Goal: Browse casually: Explore the website without a specific task or goal

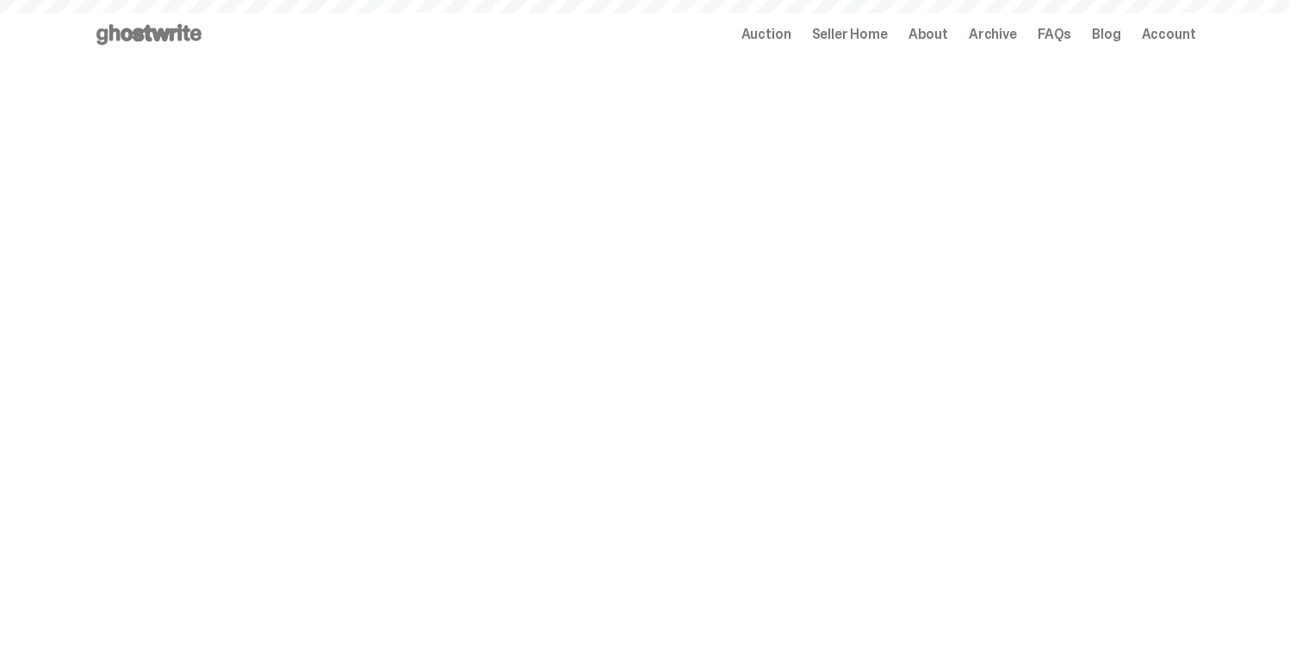
click at [1017, 37] on span "Archive" at bounding box center [993, 35] width 48 height 14
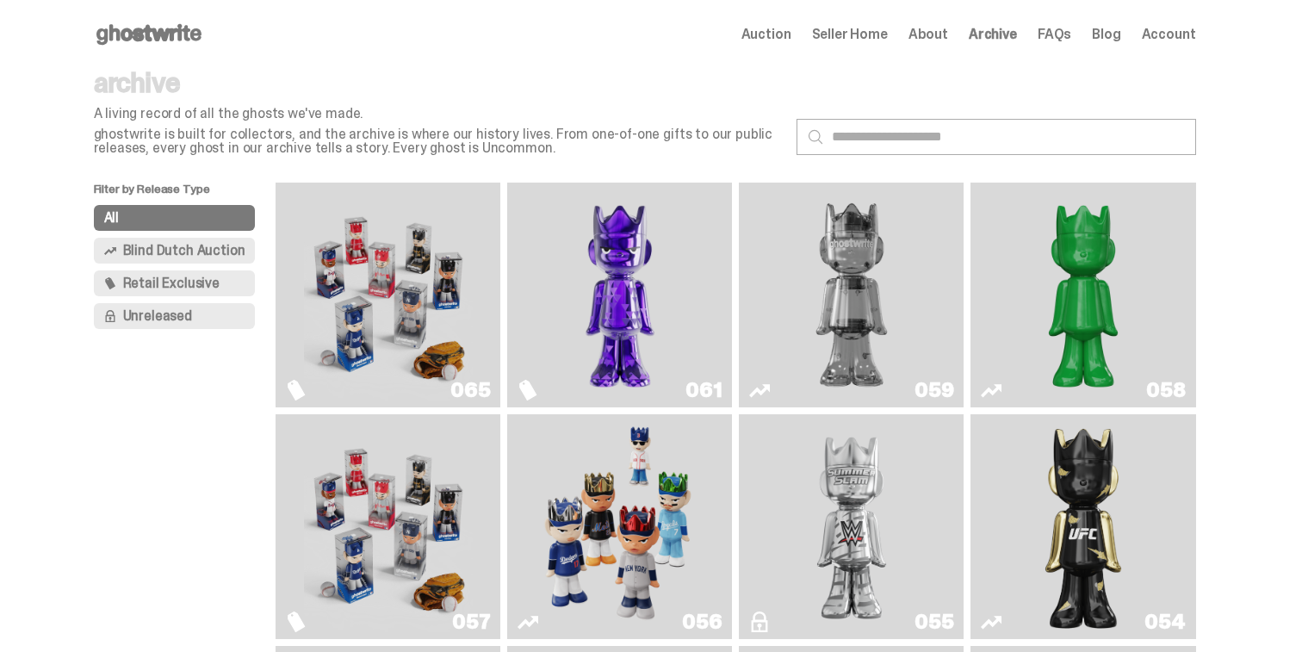
click at [447, 291] on img "Game Face (2025)" at bounding box center [388, 294] width 169 height 211
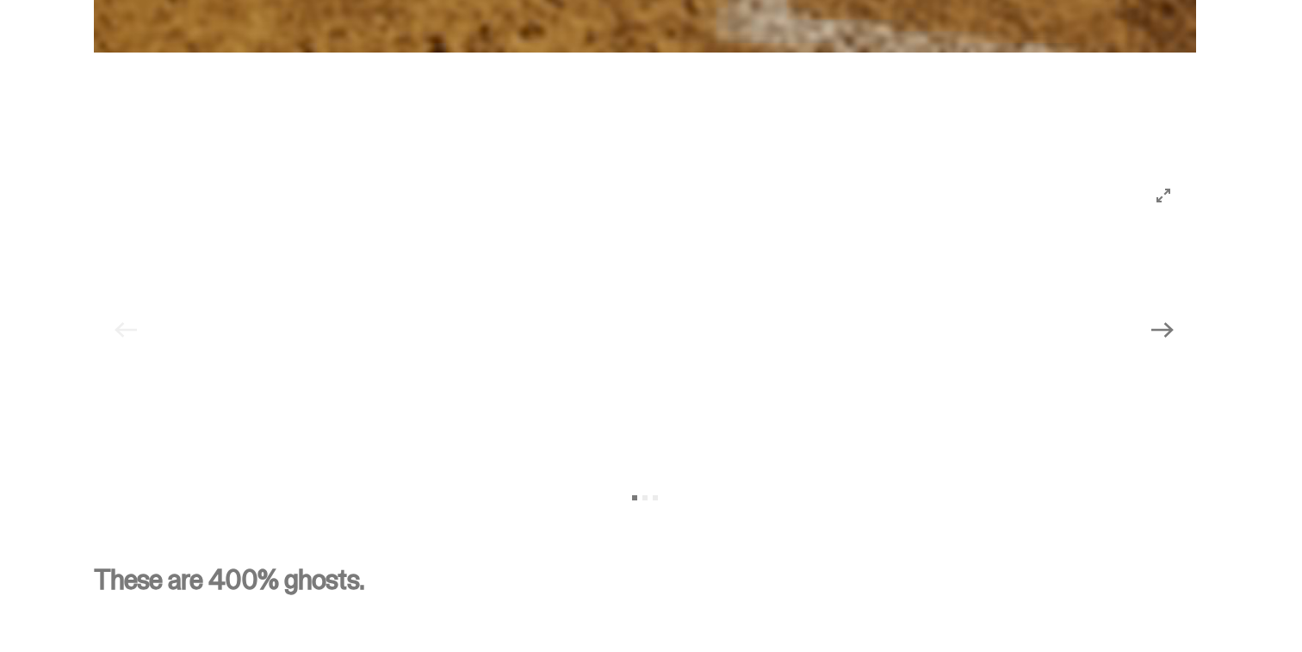
scroll to position [1653, 0]
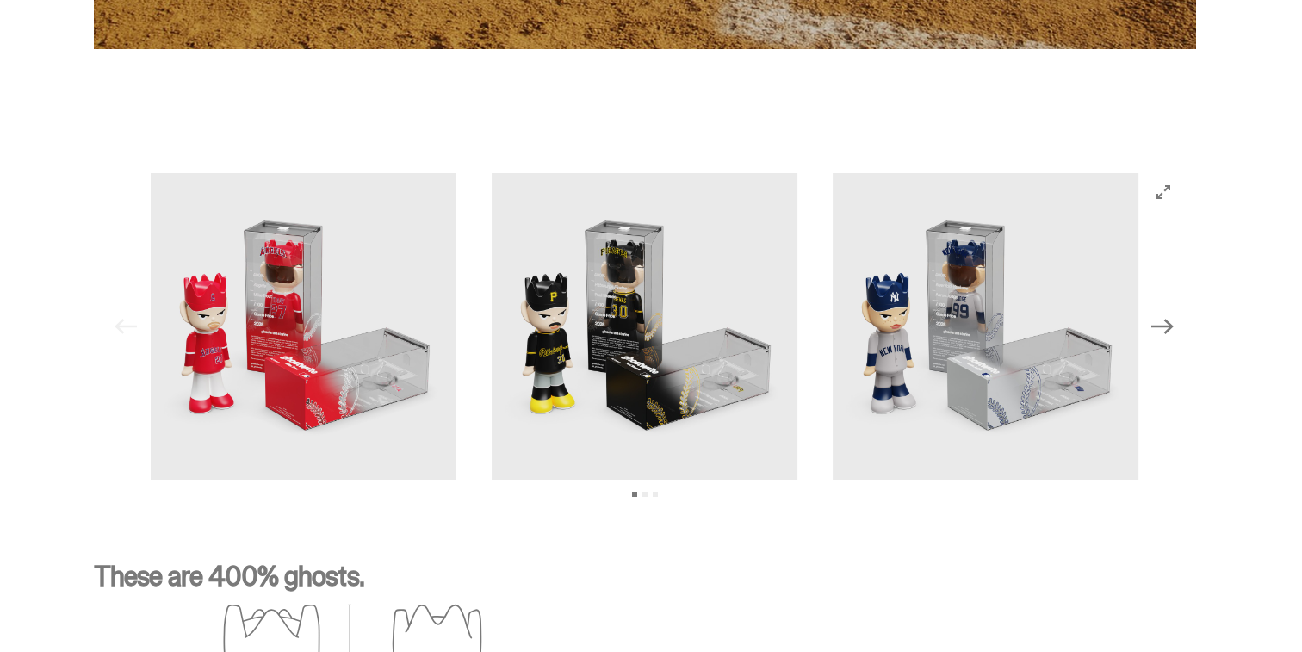
click at [526, 392] on img at bounding box center [645, 326] width 307 height 307
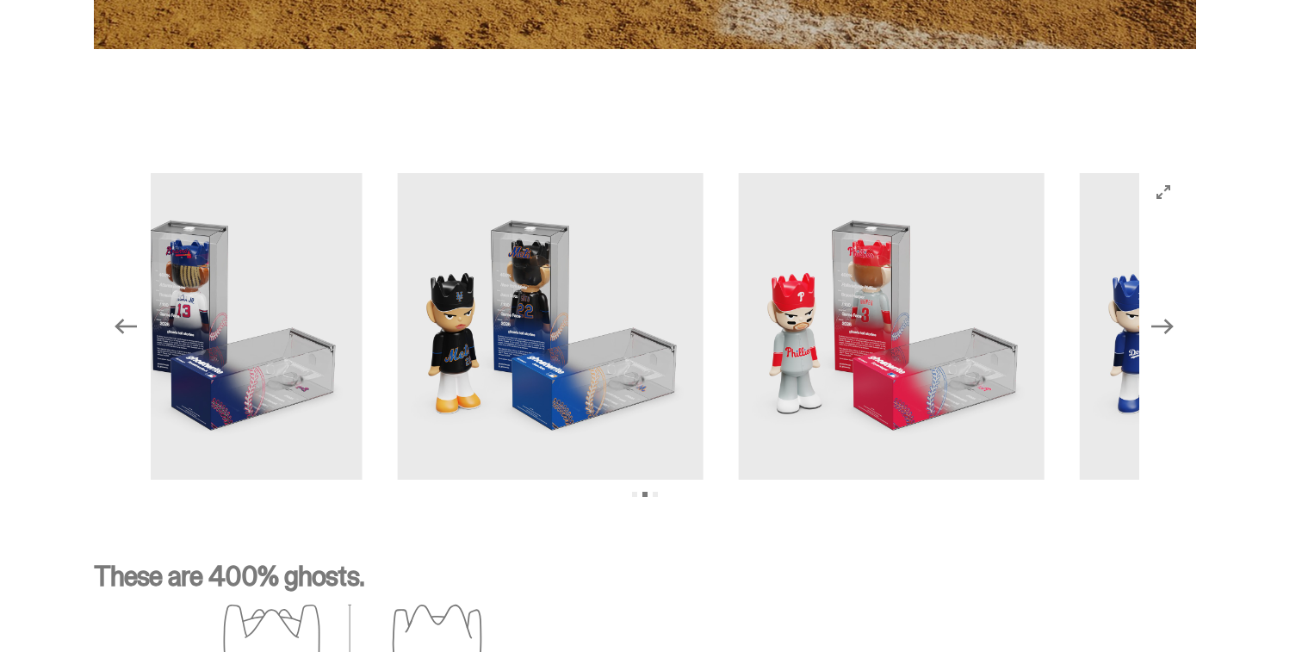
click at [543, 376] on img at bounding box center [550, 326] width 307 height 307
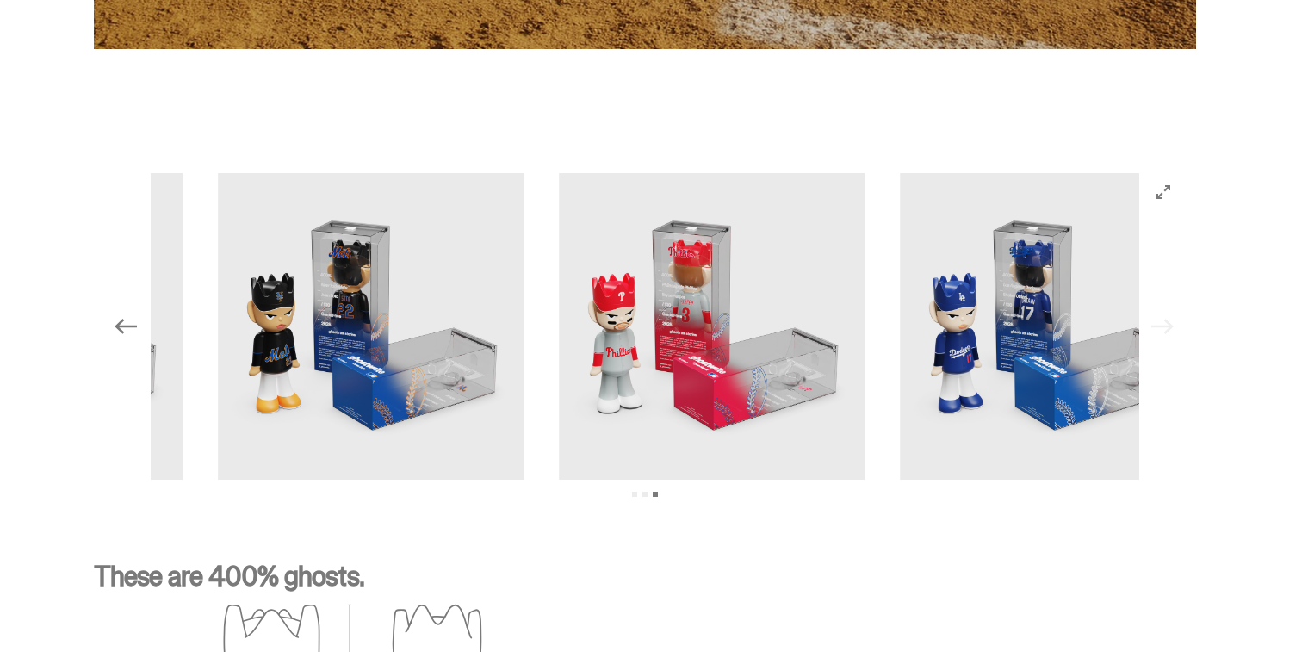
click at [728, 388] on img at bounding box center [712, 326] width 307 height 307
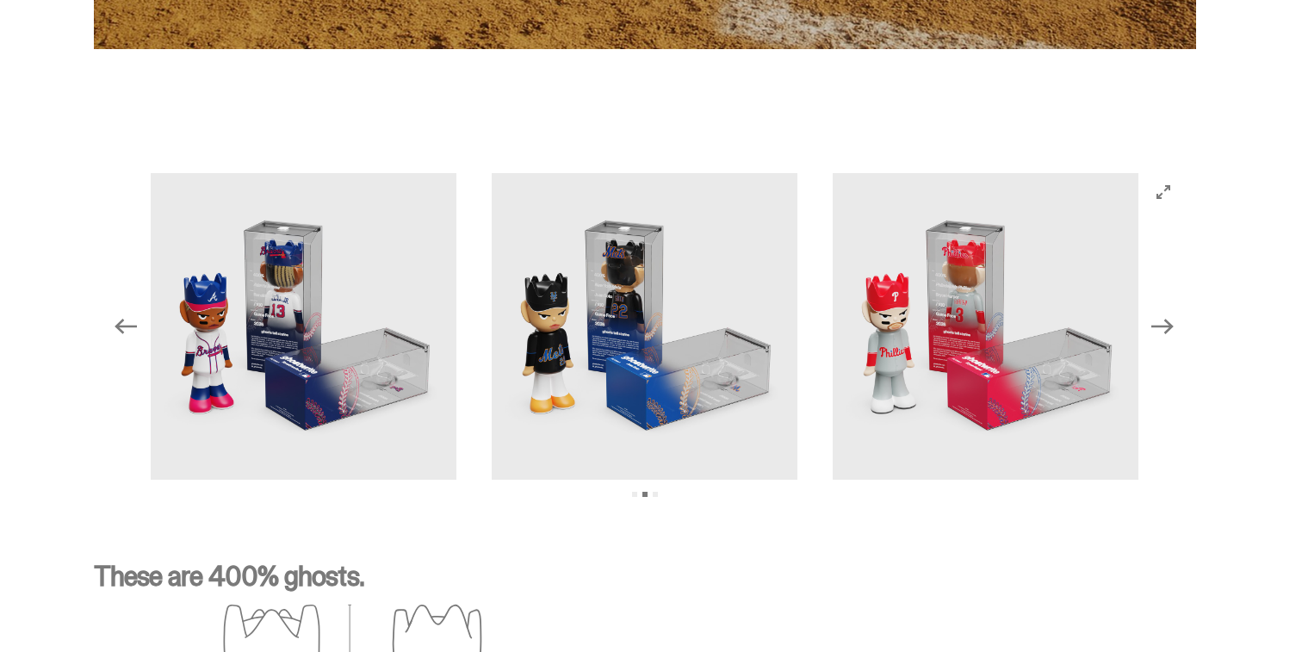
click at [740, 397] on img at bounding box center [645, 326] width 307 height 307
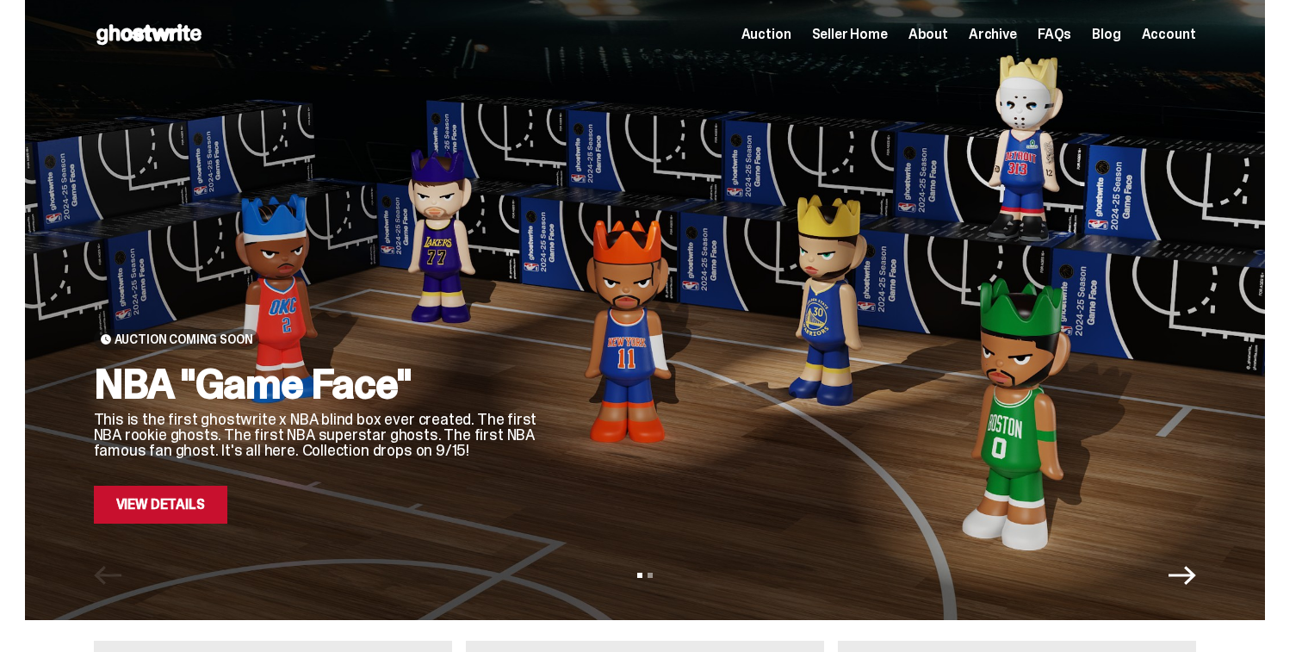
click at [569, 300] on div at bounding box center [882, 288] width 627 height 470
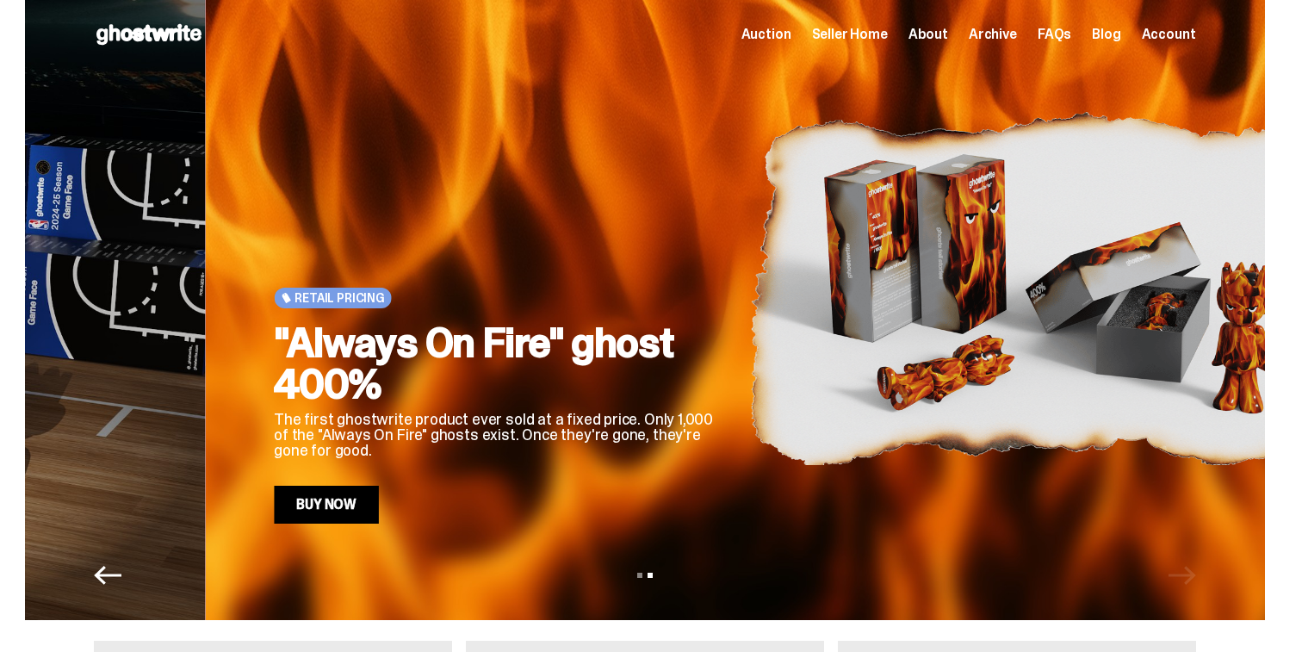
click at [660, 326] on h2 ""Always On Fire" ghost 400%" at bounding box center [498, 363] width 448 height 83
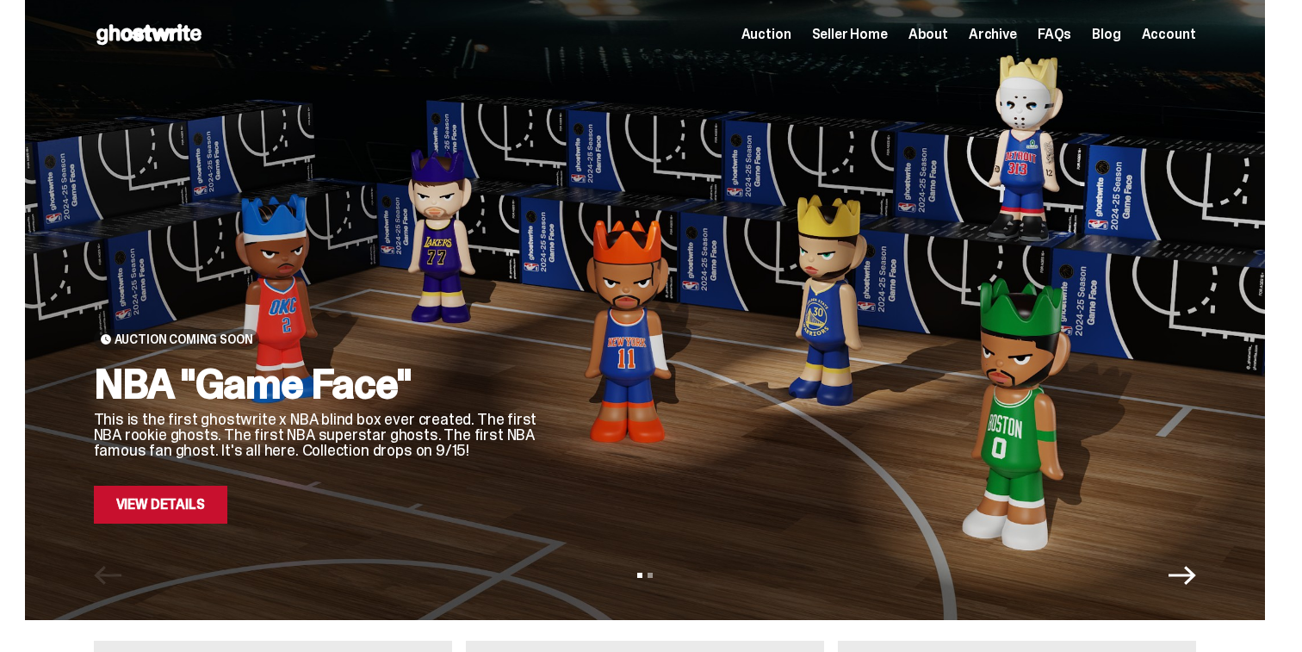
click at [193, 518] on link "View Details" at bounding box center [160, 505] width 133 height 38
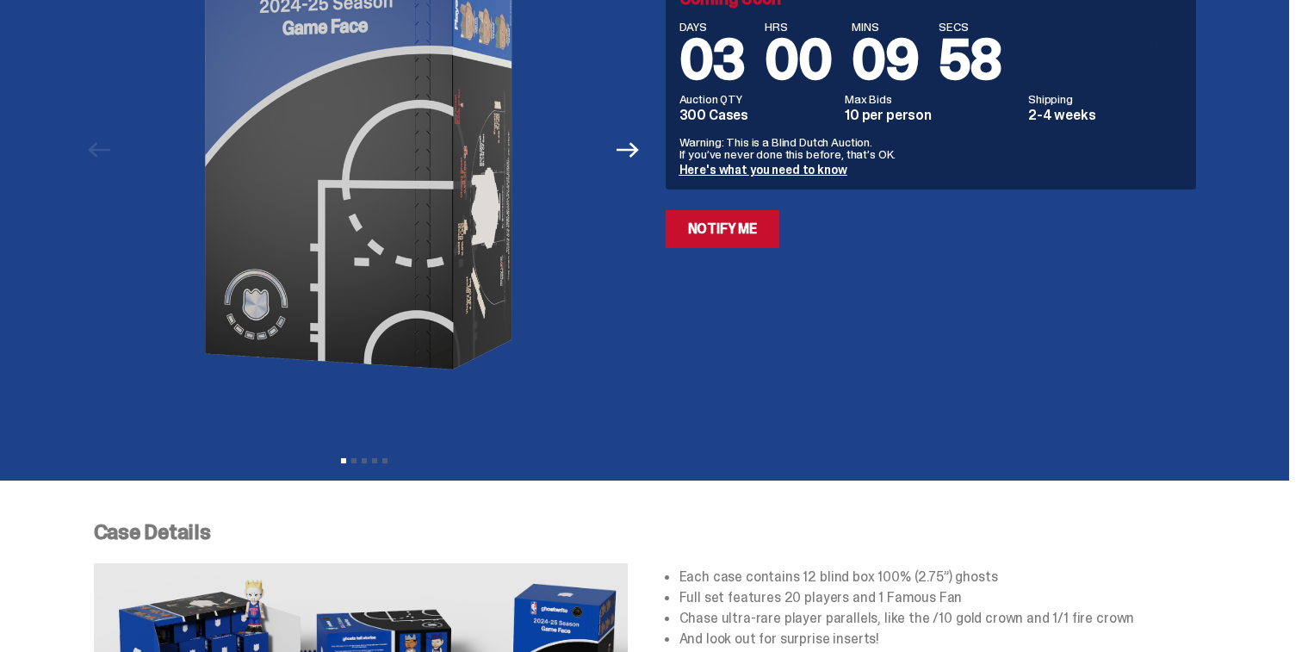
scroll to position [191, 0]
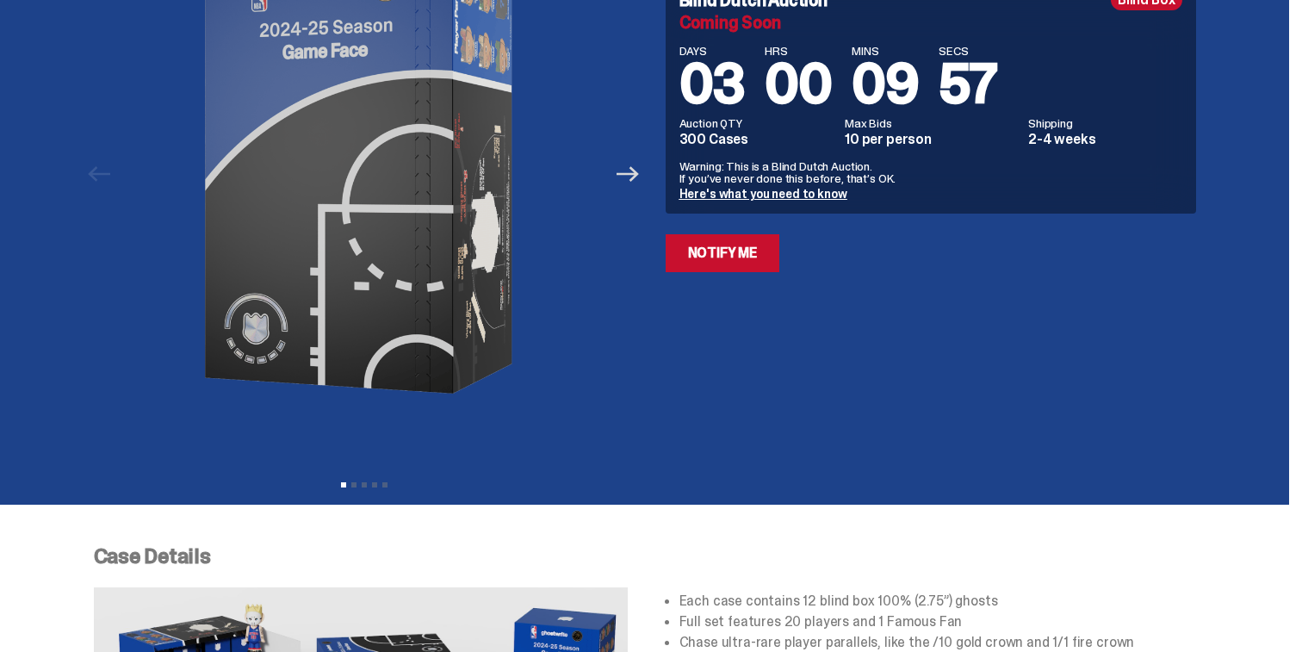
click at [633, 176] on icon "Next" at bounding box center [628, 174] width 22 height 22
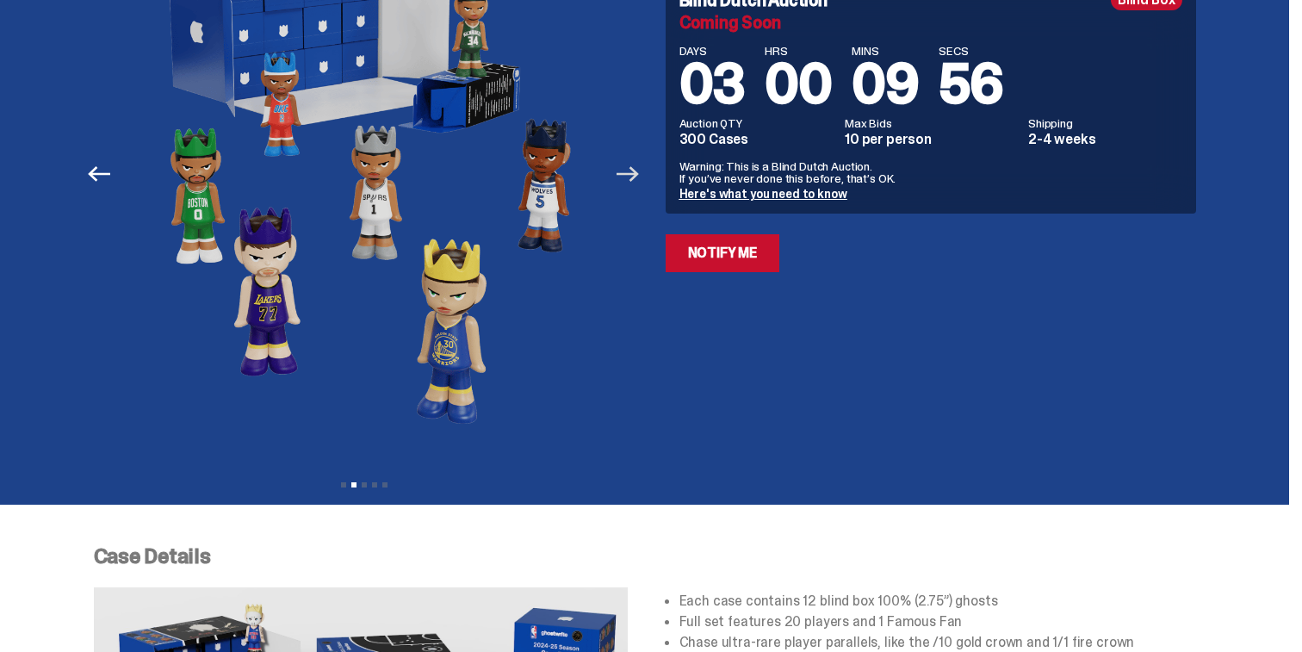
click at [634, 180] on icon "Next" at bounding box center [628, 174] width 22 height 22
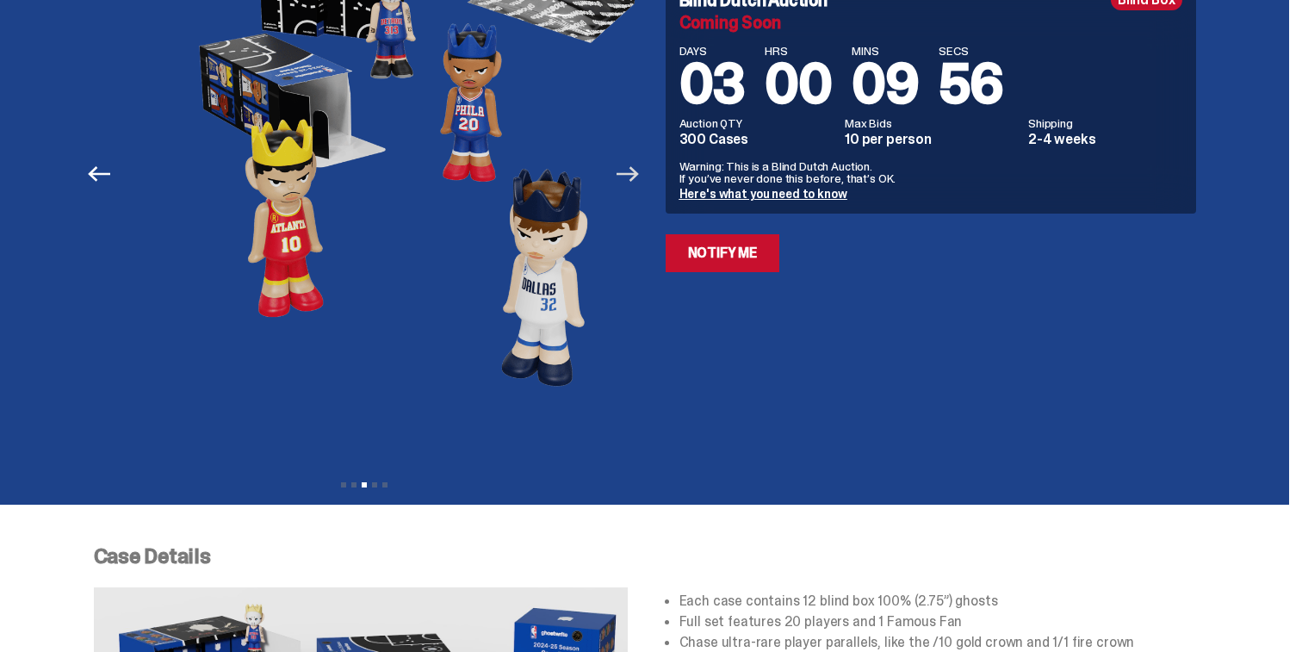
click at [634, 180] on icon "Next" at bounding box center [628, 174] width 22 height 22
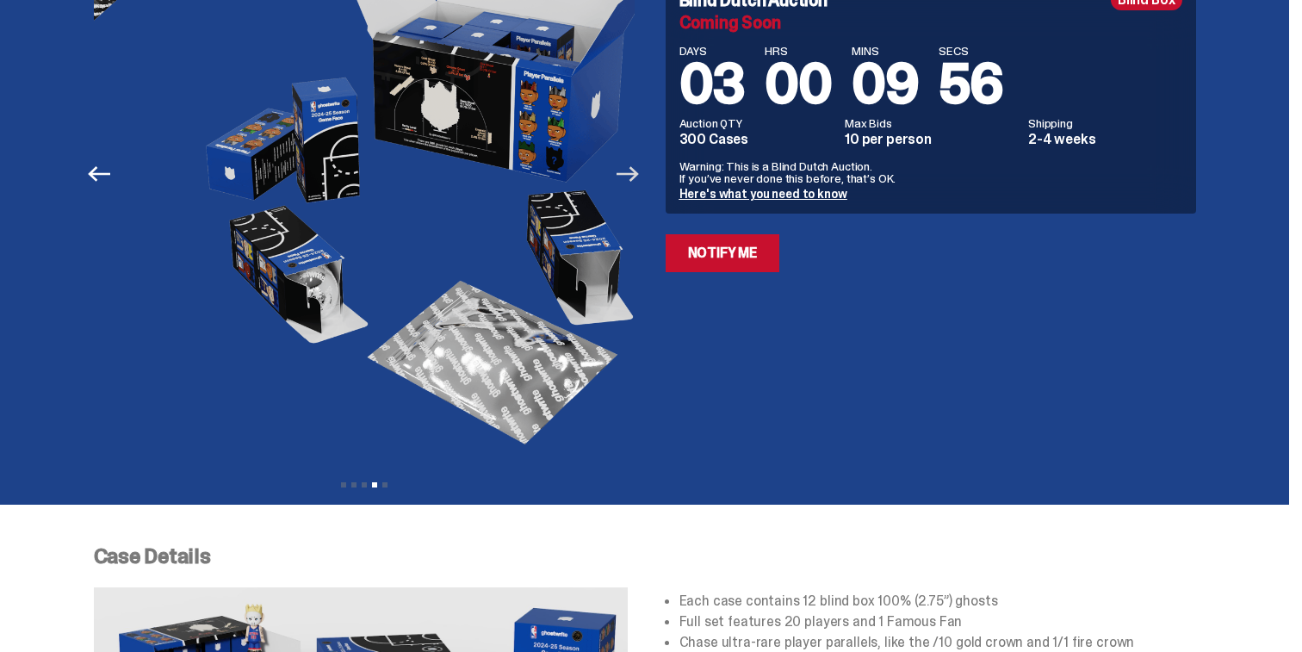
click at [634, 180] on icon "Next" at bounding box center [628, 174] width 22 height 22
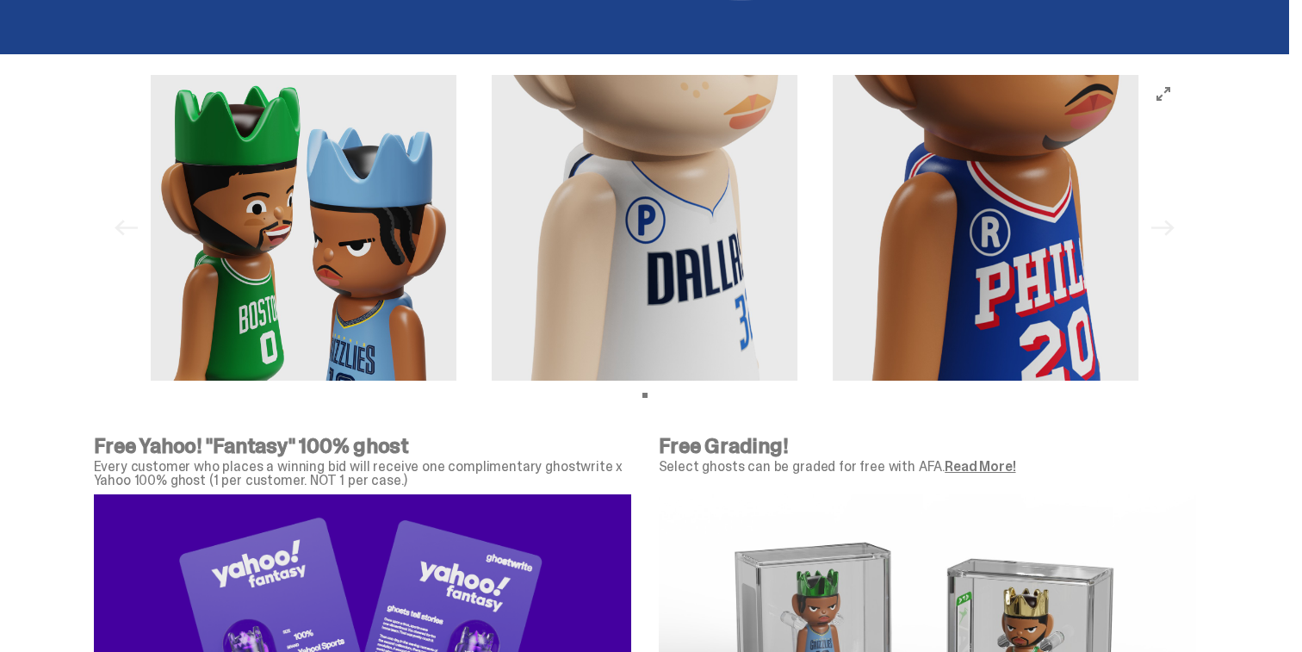
scroll to position [5256, 0]
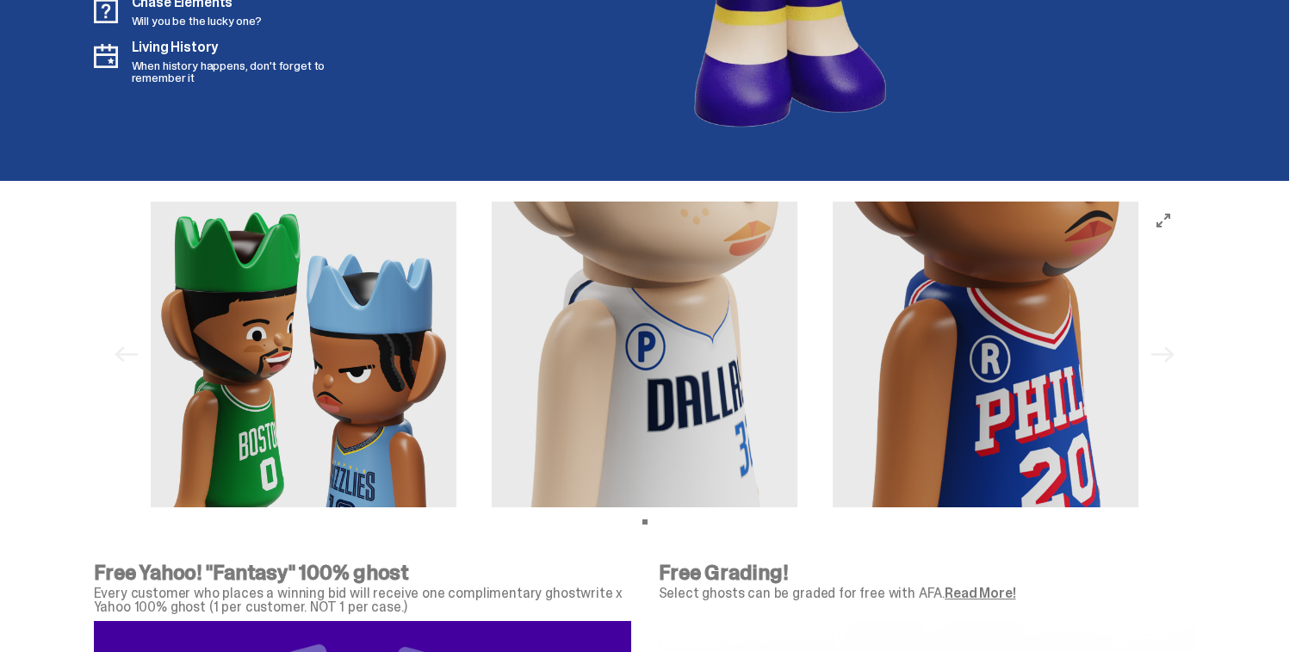
click at [492, 343] on img at bounding box center [645, 355] width 307 height 307
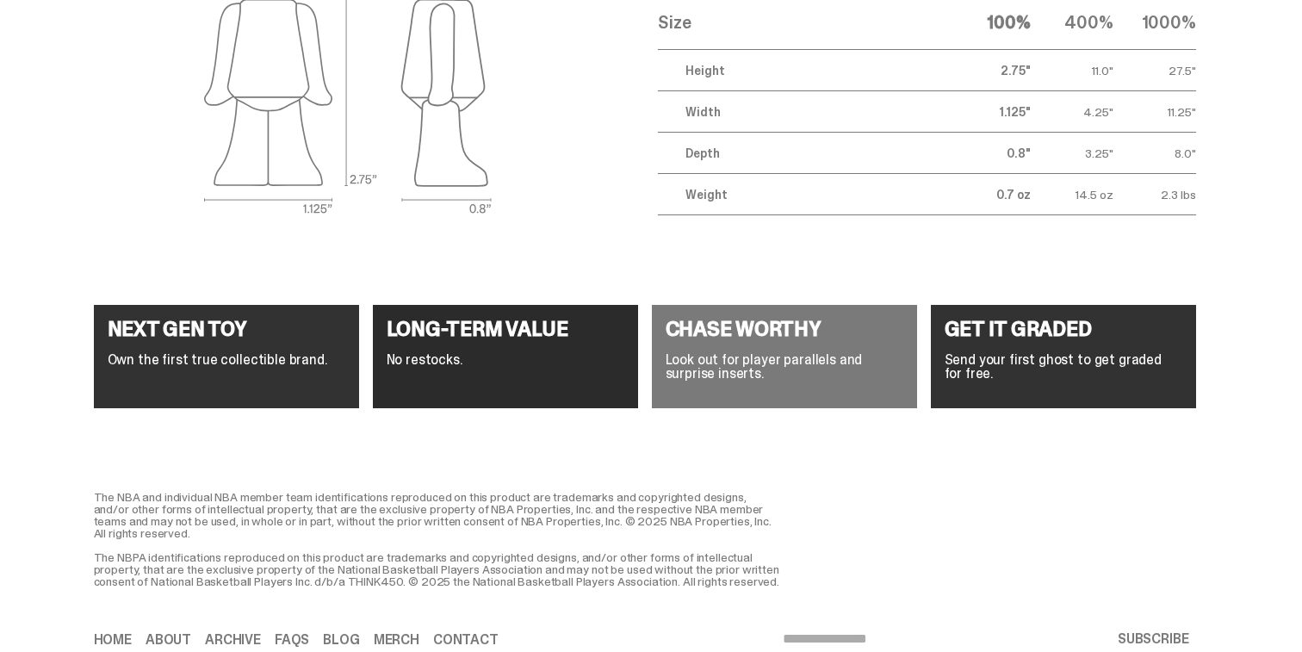
scroll to position [6503, 0]
